Goal: Obtain resource: Obtain resource

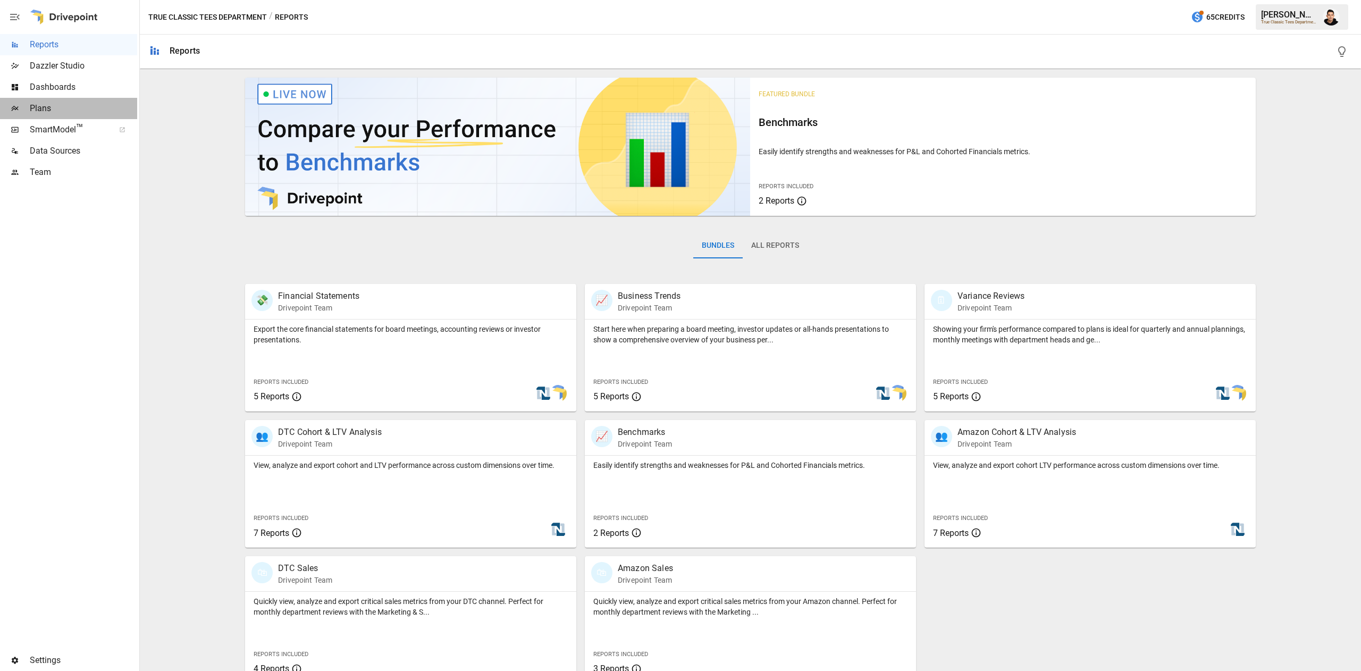
click at [86, 106] on span "Plans" at bounding box center [83, 108] width 107 height 13
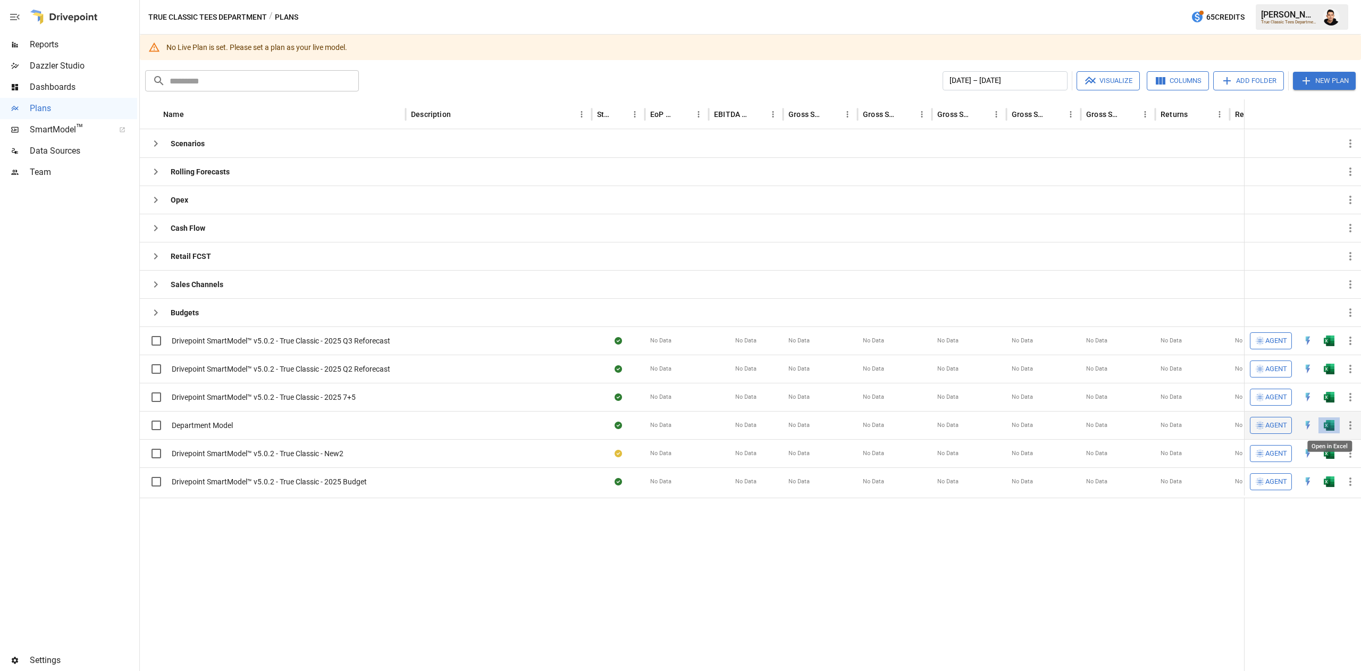
click at [1326, 426] on img "Open in Excel" at bounding box center [1329, 425] width 11 height 11
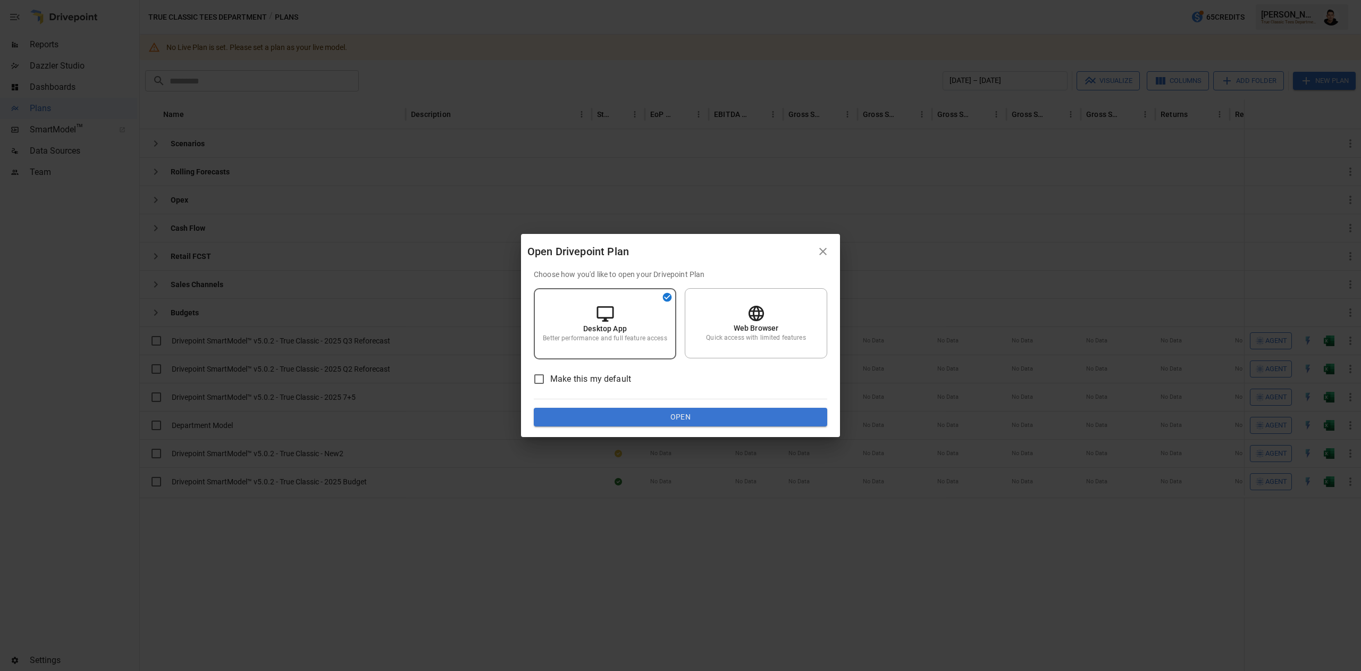
click at [792, 411] on button "Open" at bounding box center [681, 417] width 294 height 19
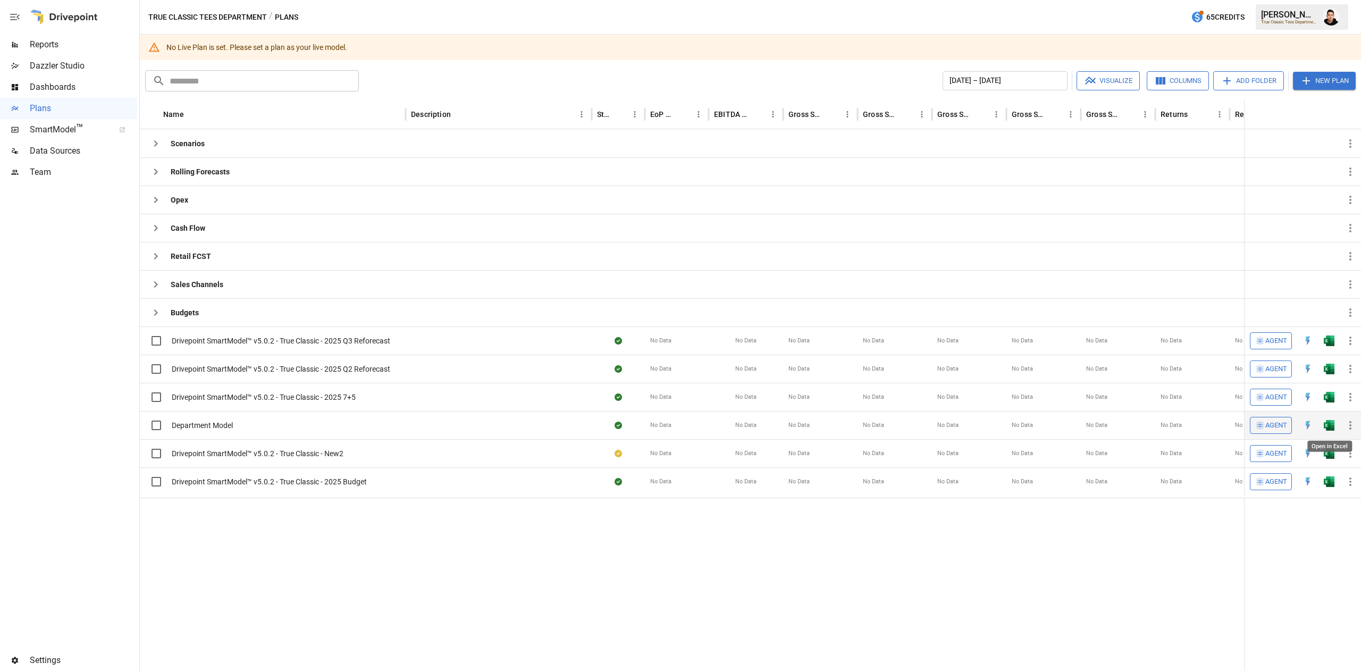
click at [1331, 429] on img "Open in Excel" at bounding box center [1329, 425] width 11 height 11
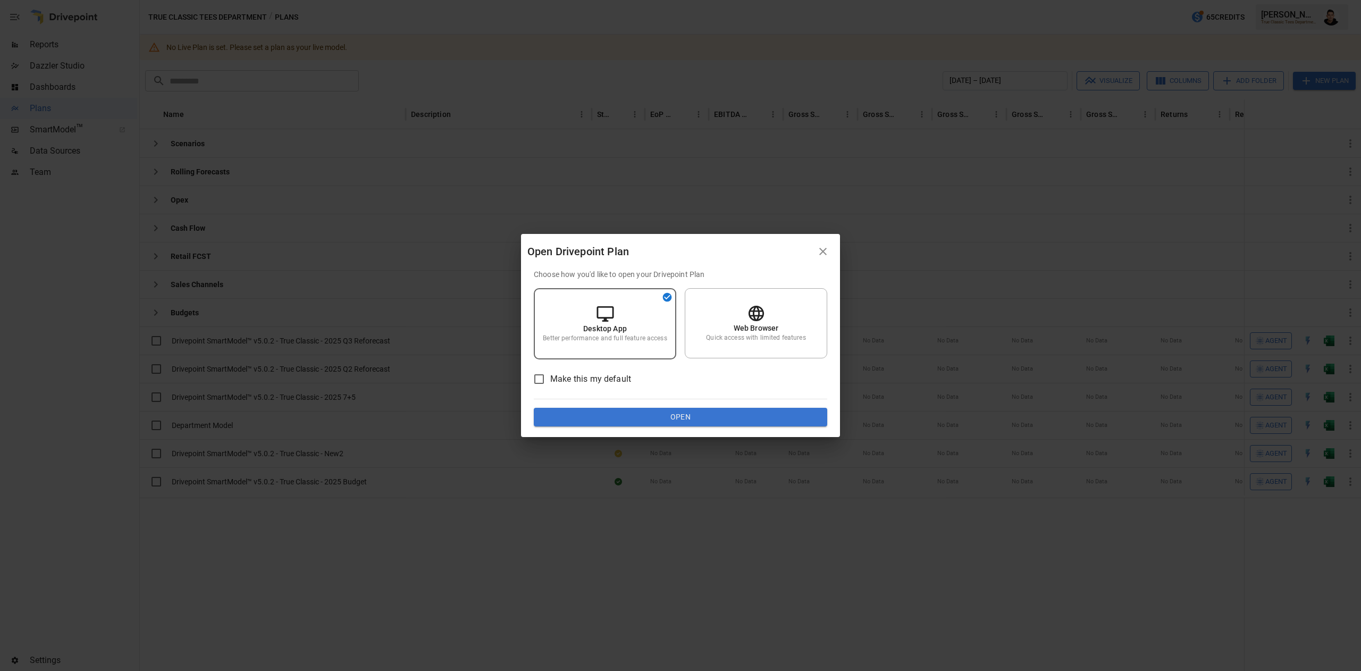
click at [732, 420] on button "Open" at bounding box center [681, 417] width 294 height 19
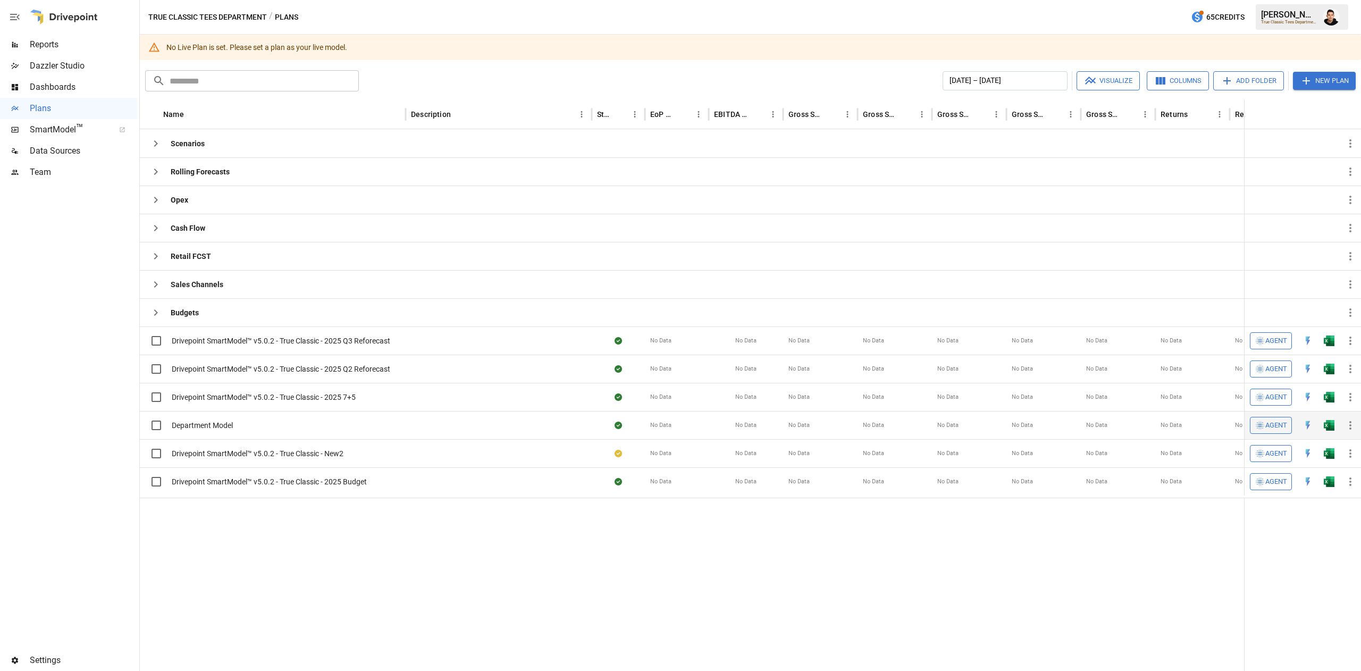
click at [1317, 414] on div at bounding box center [1307, 425] width 21 height 28
click at [1327, 429] on img "Open in Excel" at bounding box center [1329, 425] width 11 height 11
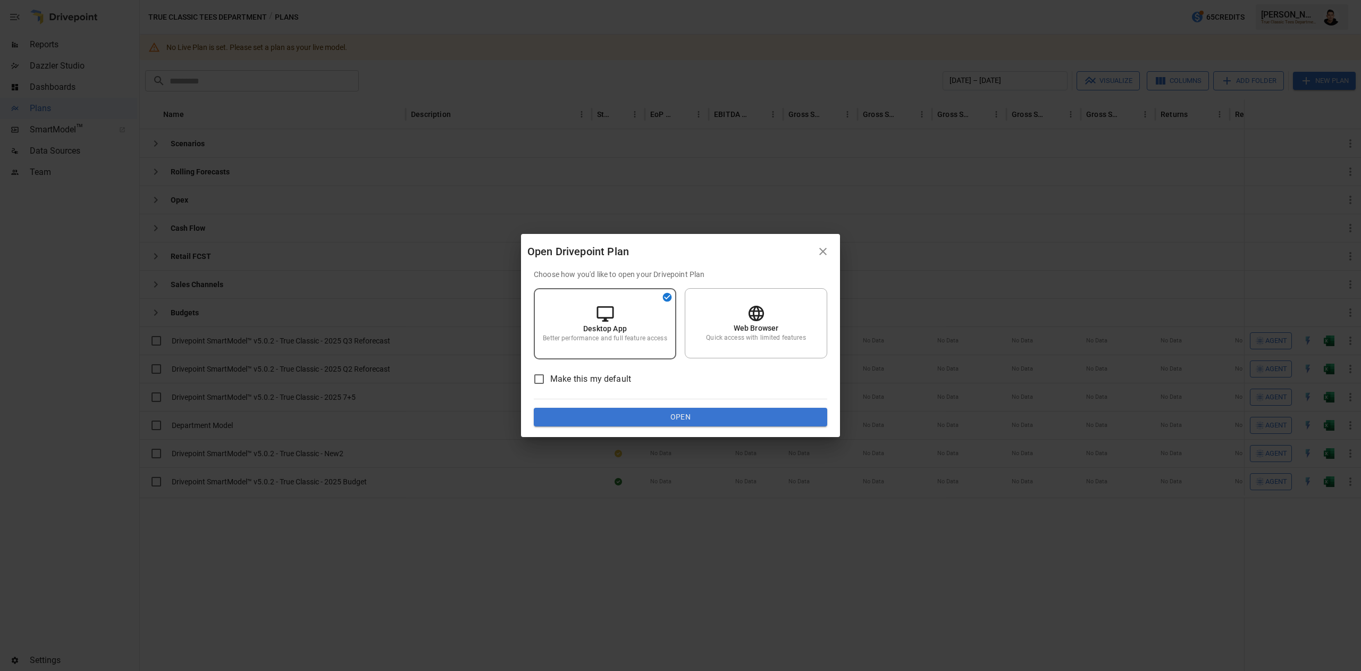
click at [805, 410] on button "Open" at bounding box center [681, 417] width 294 height 19
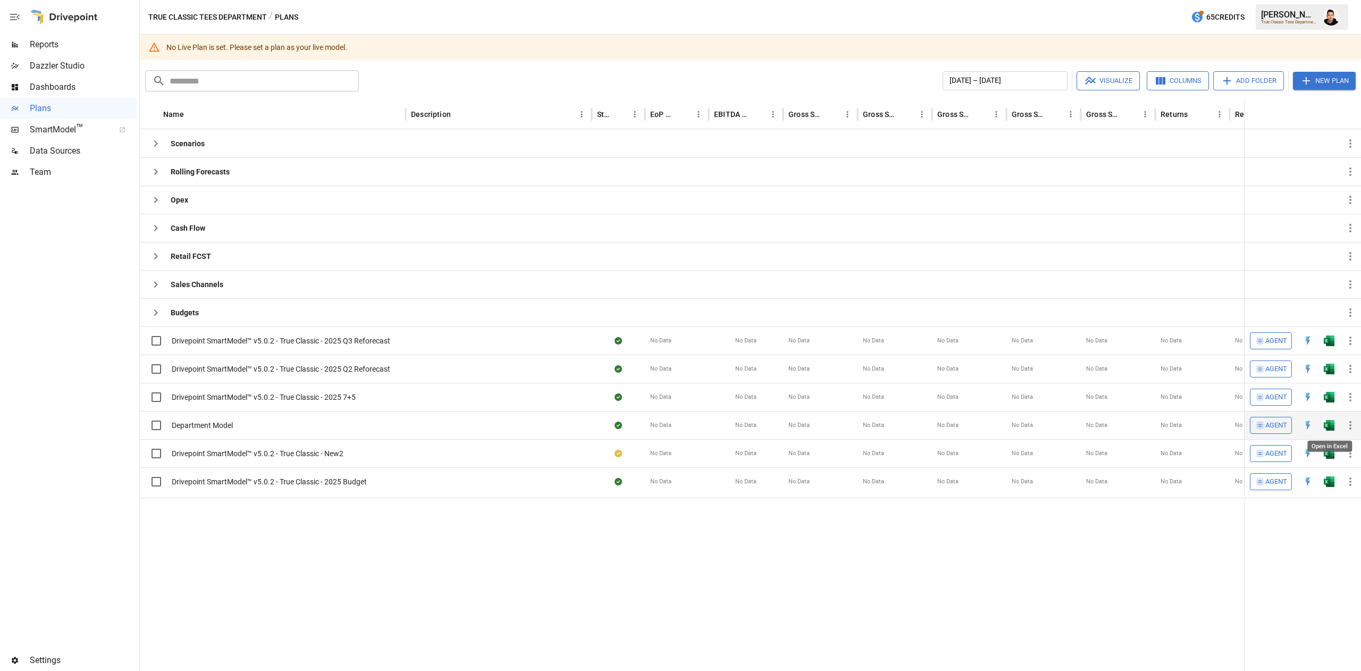
click at [1330, 429] on img "Open in Excel" at bounding box center [1329, 425] width 11 height 11
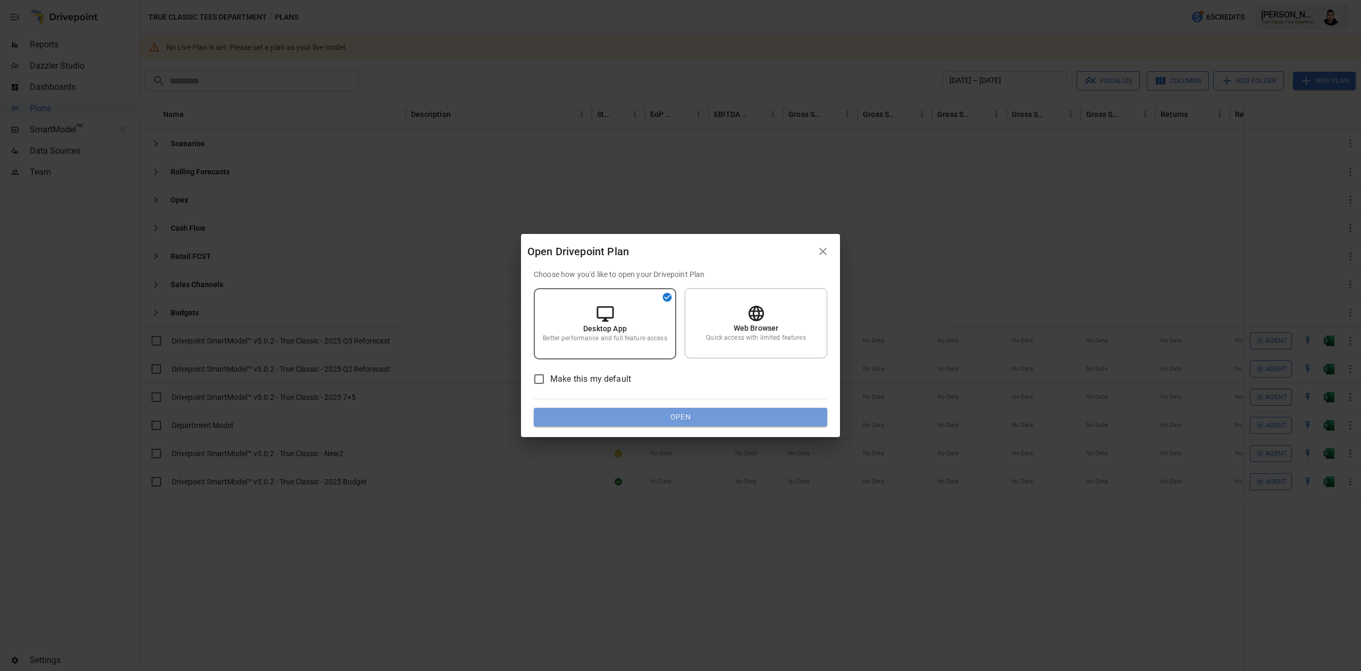
click at [719, 417] on button "Open" at bounding box center [681, 417] width 294 height 19
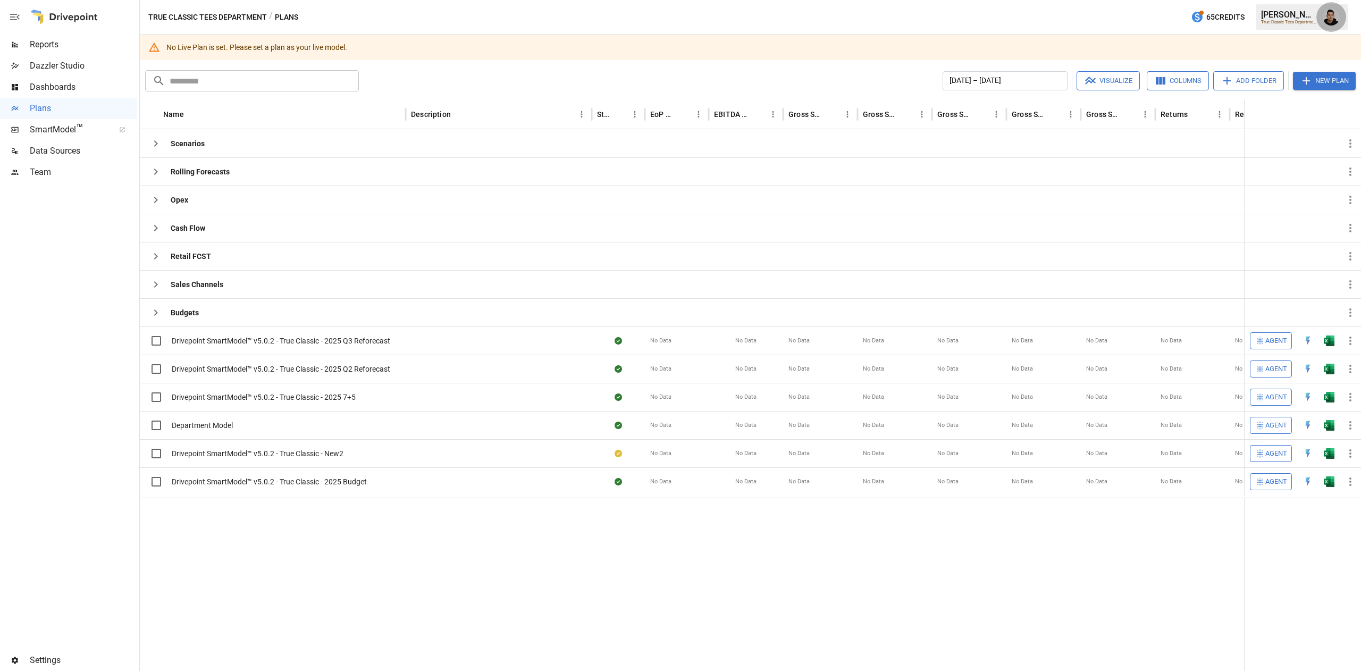
click at [1323, 15] on img "Francisco Sanchez" at bounding box center [1331, 17] width 17 height 17
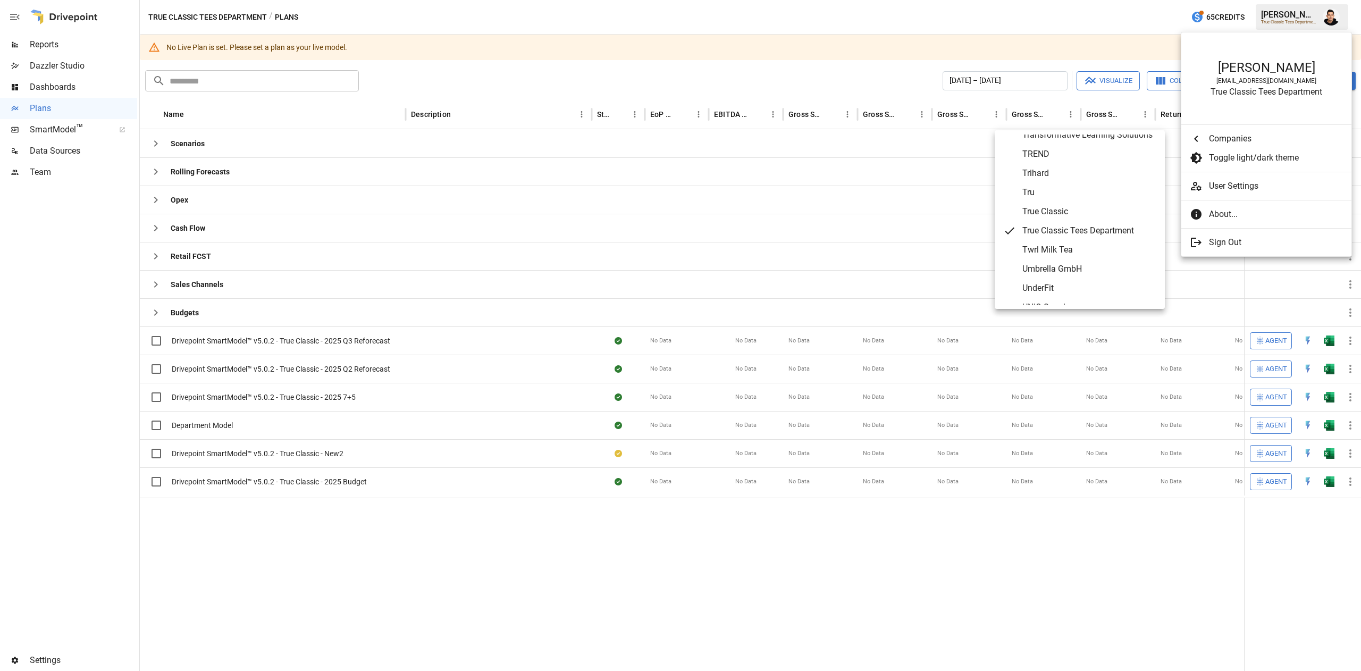
scroll to position [5342, 0]
click at [811, 576] on div at bounding box center [680, 335] width 1361 height 671
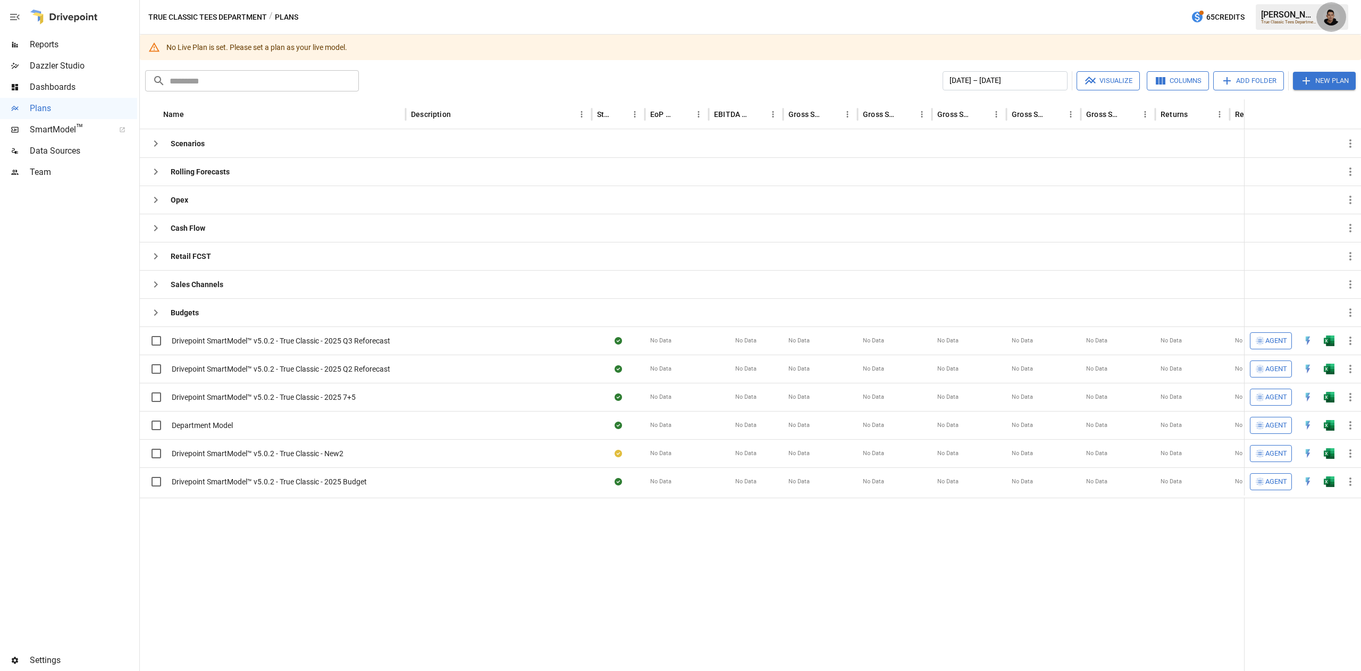
click at [1326, 19] on img "Francisco Sanchez" at bounding box center [1331, 17] width 17 height 17
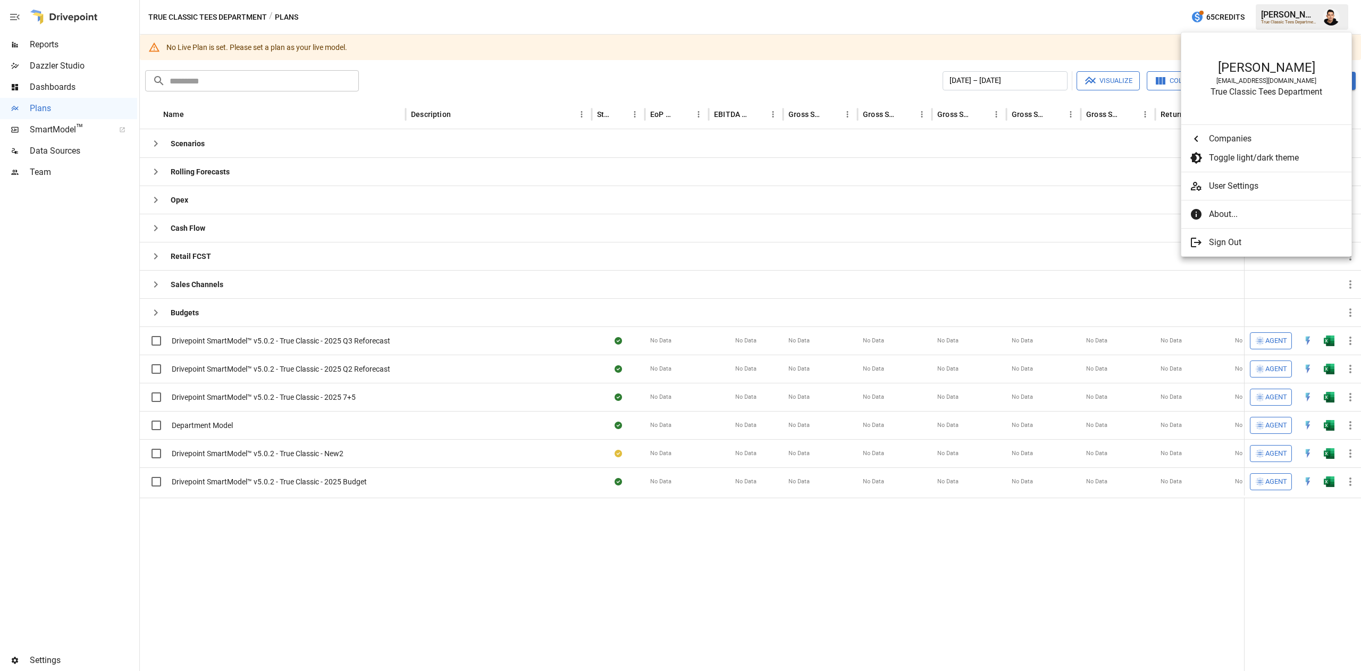
scroll to position [0, 0]
click at [1043, 23] on div at bounding box center [680, 335] width 1361 height 671
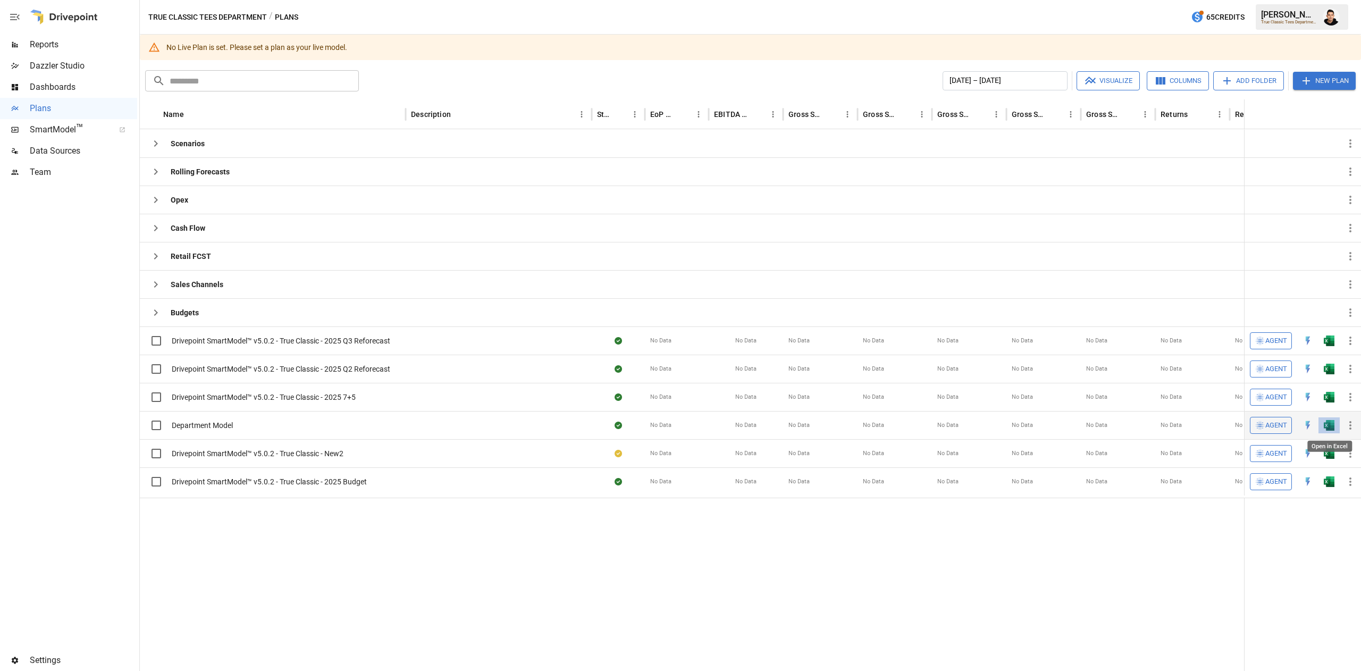
click at [1326, 429] on img "Open in Excel" at bounding box center [1329, 425] width 11 height 11
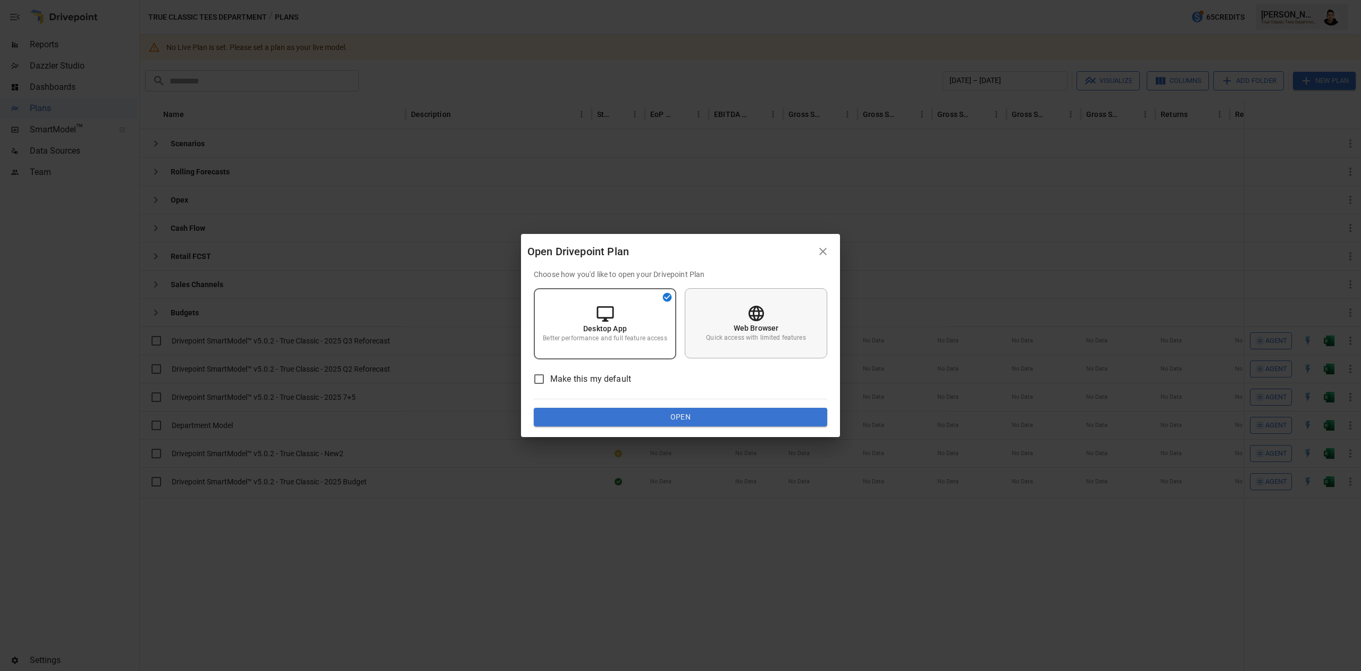
click at [772, 317] on div "Web Browser Quick access with limited features" at bounding box center [756, 323] width 143 height 70
click at [771, 416] on button "Open" at bounding box center [681, 417] width 294 height 19
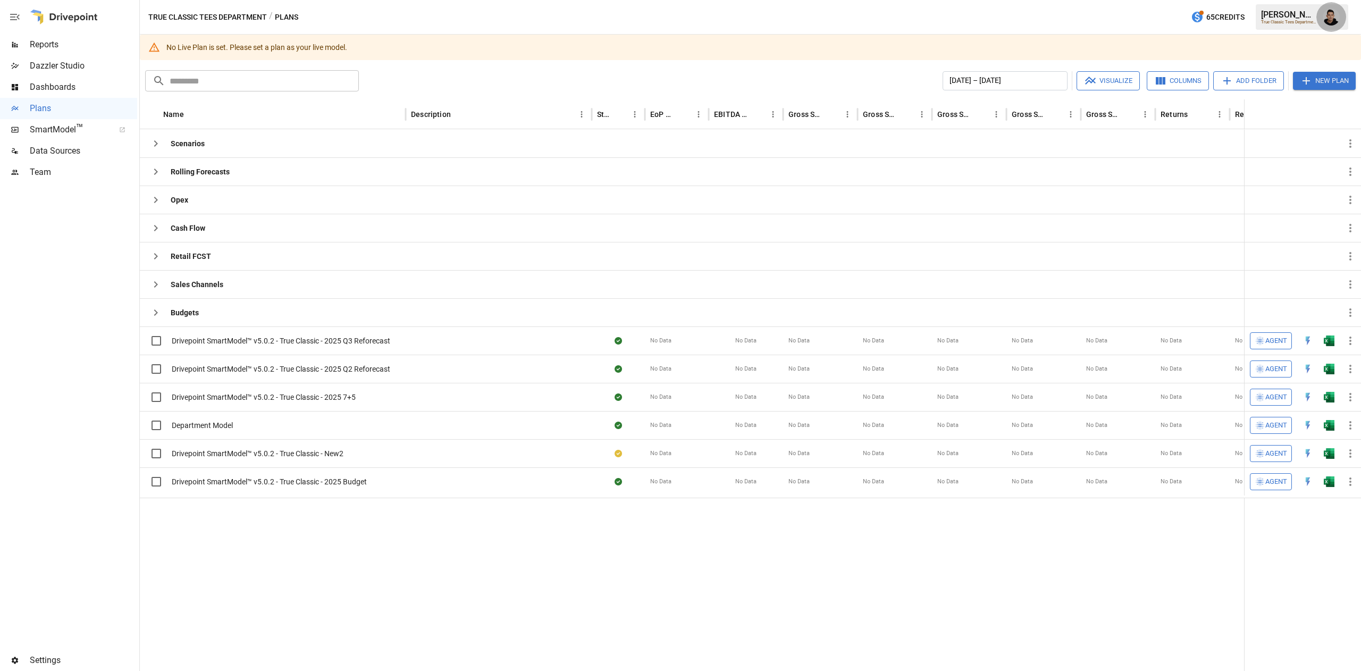
click at [1327, 25] on button "button" at bounding box center [1332, 17] width 30 height 30
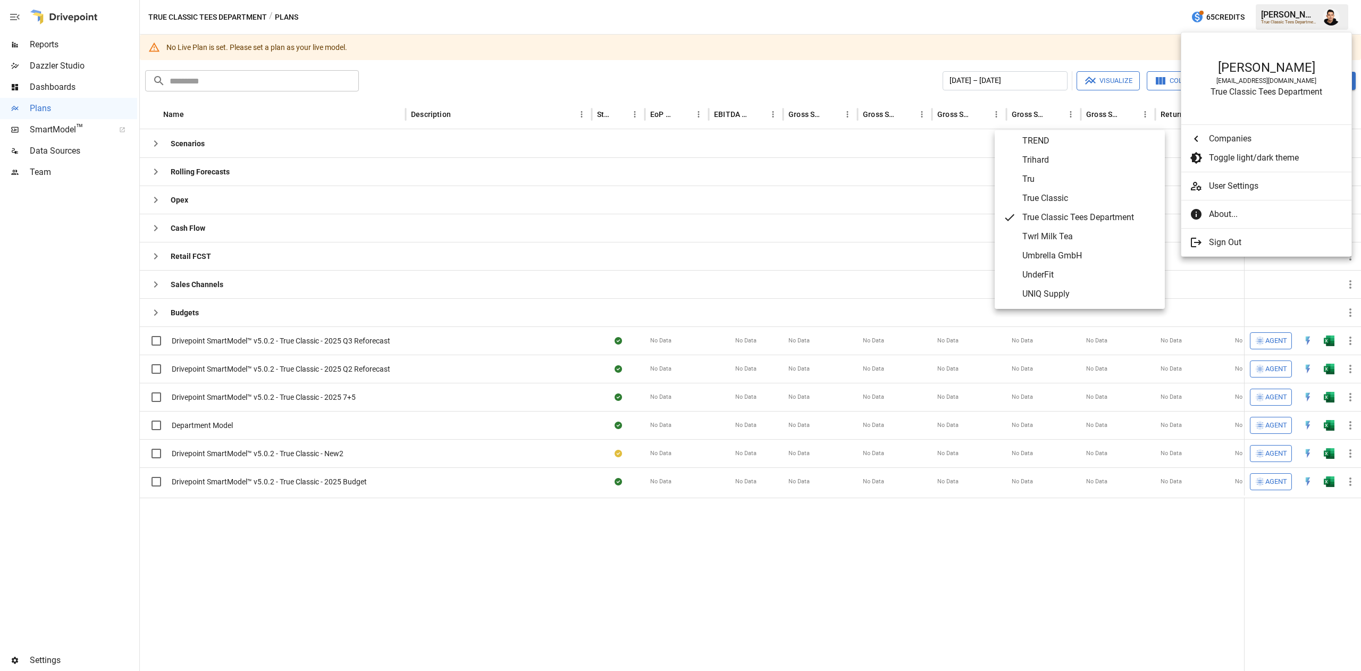
scroll to position [5346, 0]
click at [1063, 197] on span "True Classic" at bounding box center [1090, 196] width 134 height 13
